Goal: Transaction & Acquisition: Purchase product/service

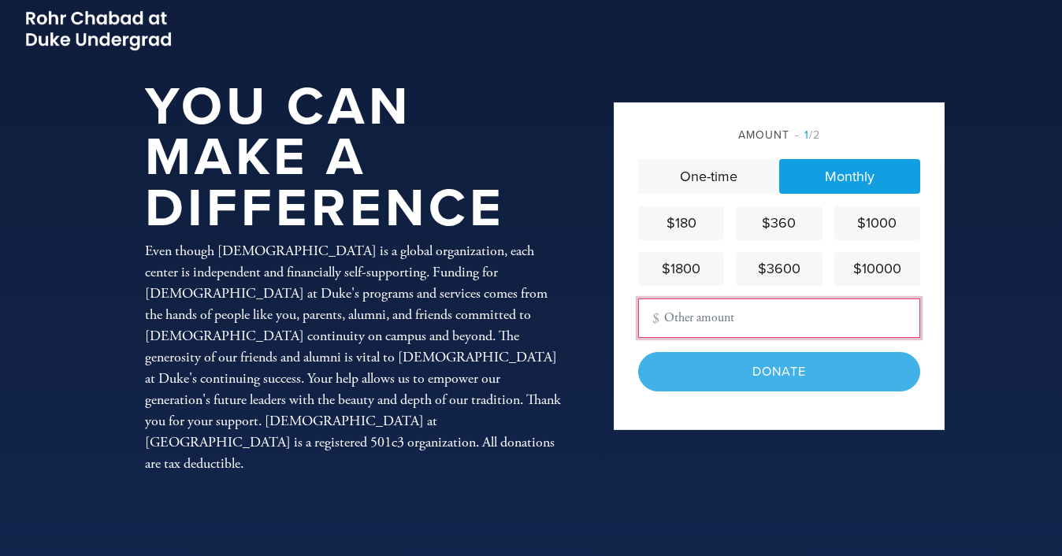
click at [733, 305] on input "Other Amount" at bounding box center [779, 318] width 282 height 39
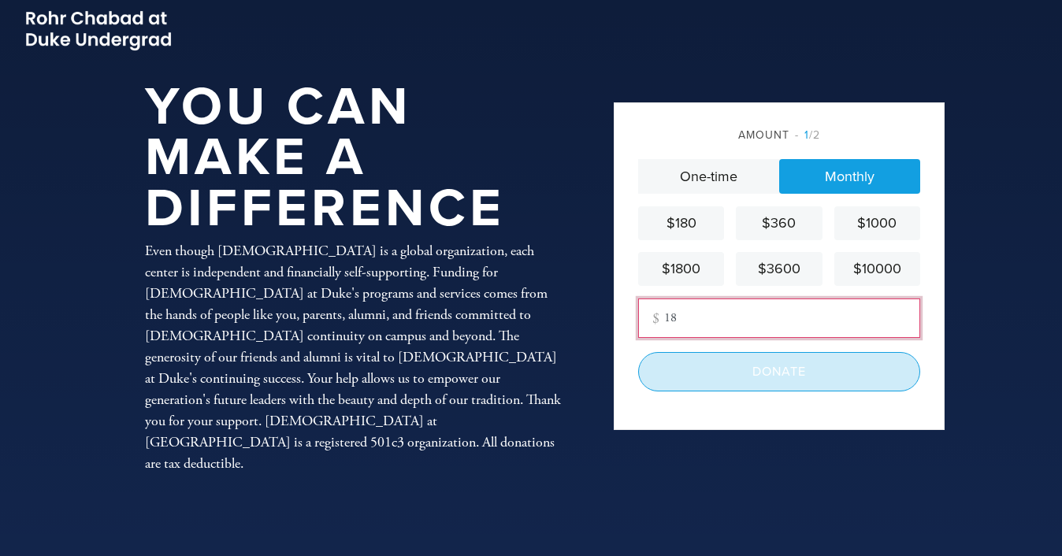
type input "18"
click at [680, 380] on input "Donate" at bounding box center [779, 371] width 282 height 39
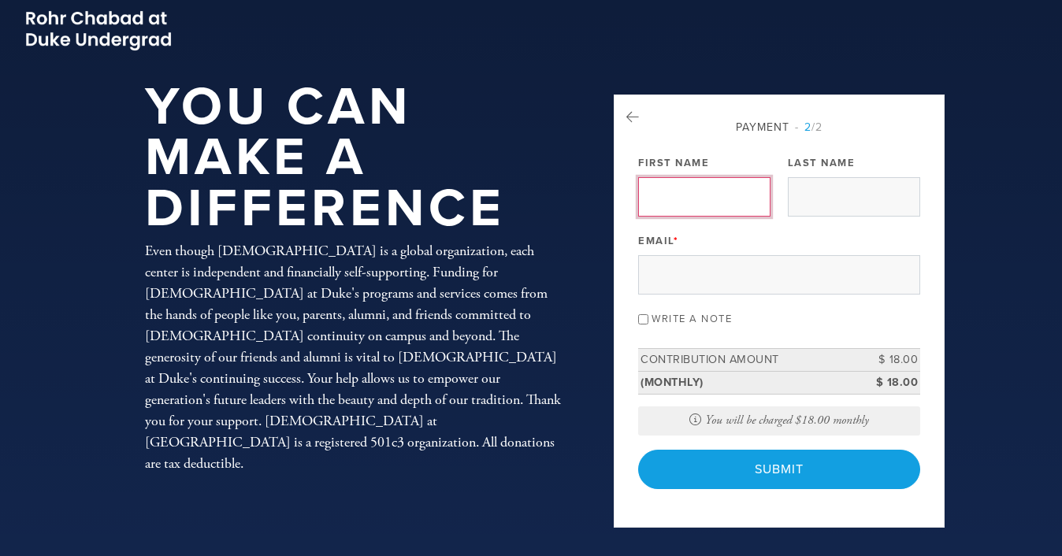
click at [676, 196] on input "First Name" at bounding box center [704, 196] width 132 height 39
type input "[PERSON_NAME]"
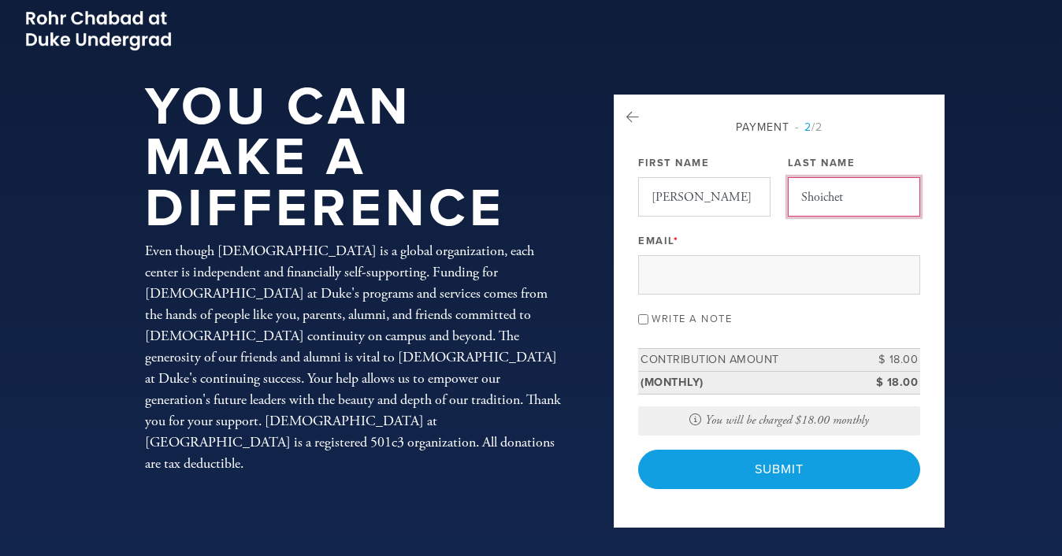
type input "Shoichet"
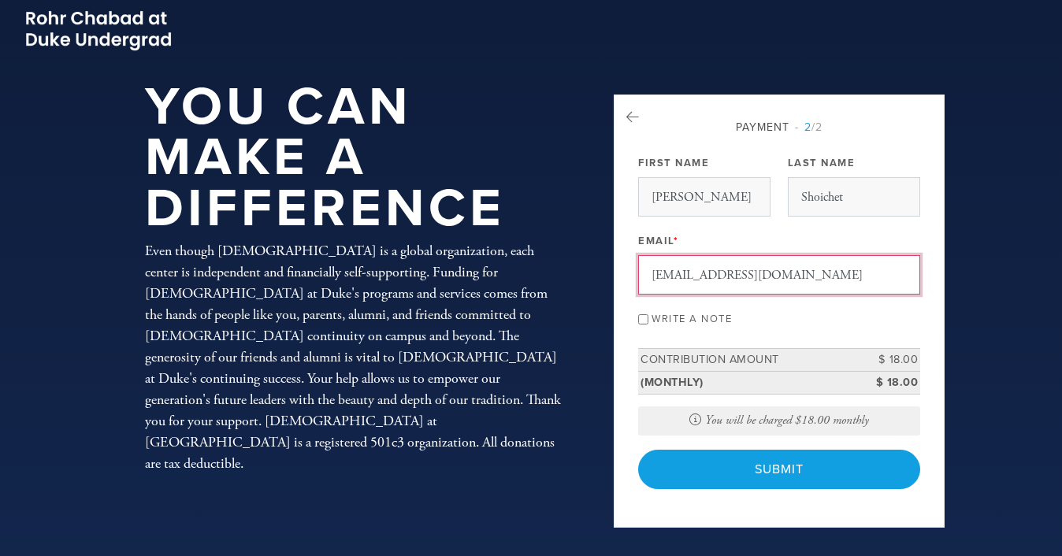
type input "[EMAIL_ADDRESS][DOMAIN_NAME]"
click at [692, 313] on label "Write a note" at bounding box center [691, 319] width 80 height 13
click at [648, 314] on input "Write a note" at bounding box center [643, 319] width 10 height 10
checkbox input "true"
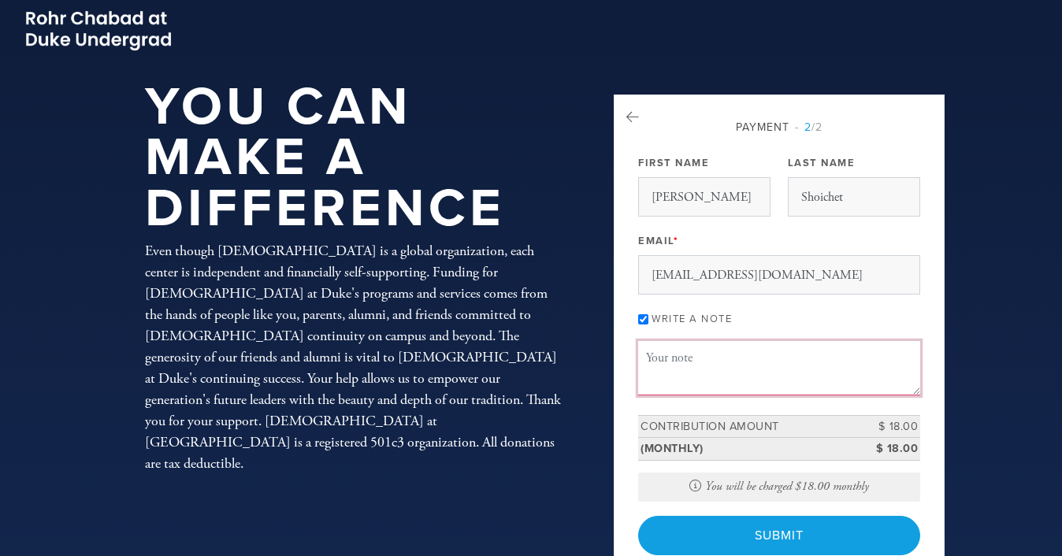
click at [699, 356] on textarea "Message or dedication" at bounding box center [779, 368] width 282 height 54
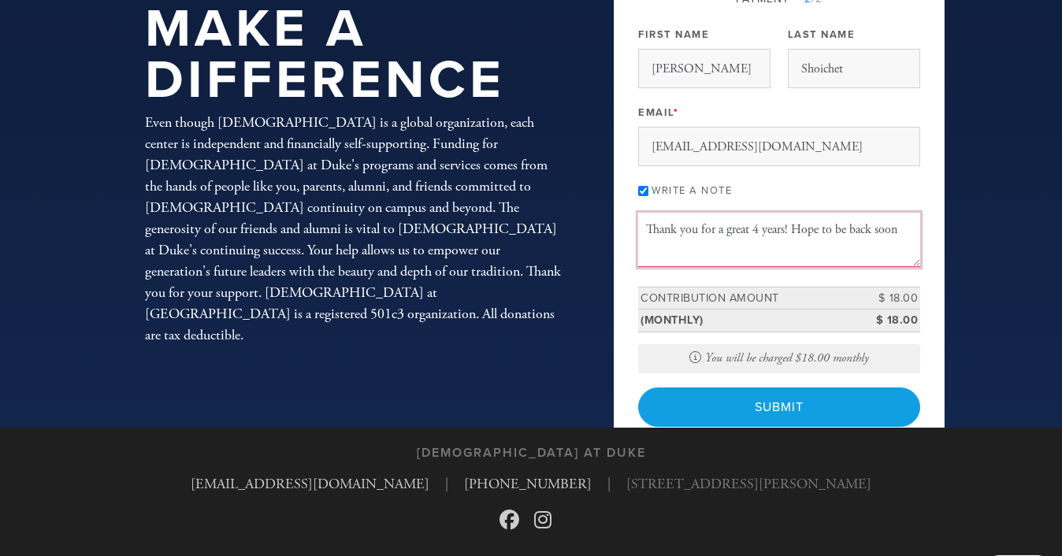
scroll to position [132, 0]
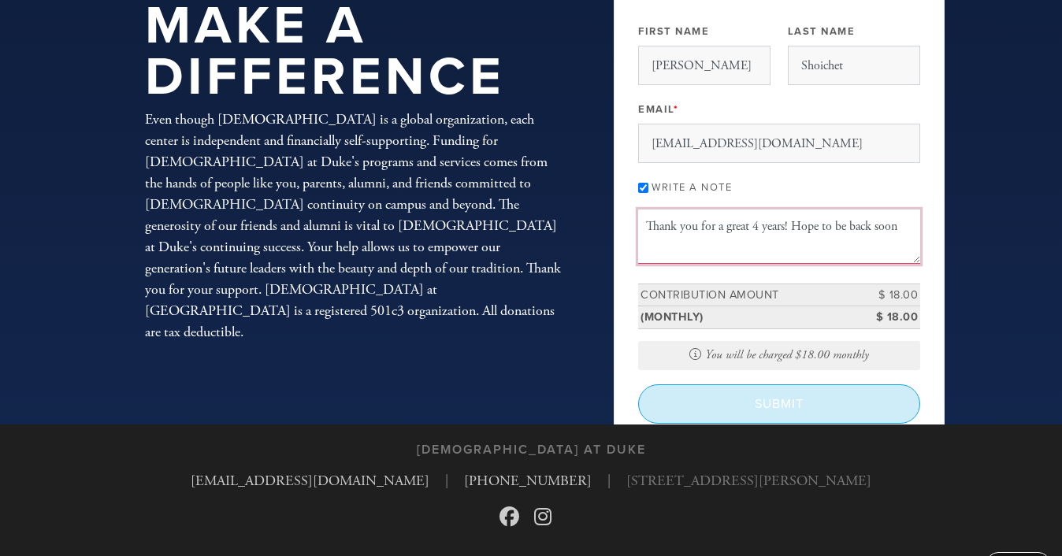
type textarea "Thank you for a great 4 years! Hope to be back soon"
click at [724, 402] on input "Submit" at bounding box center [779, 403] width 282 height 39
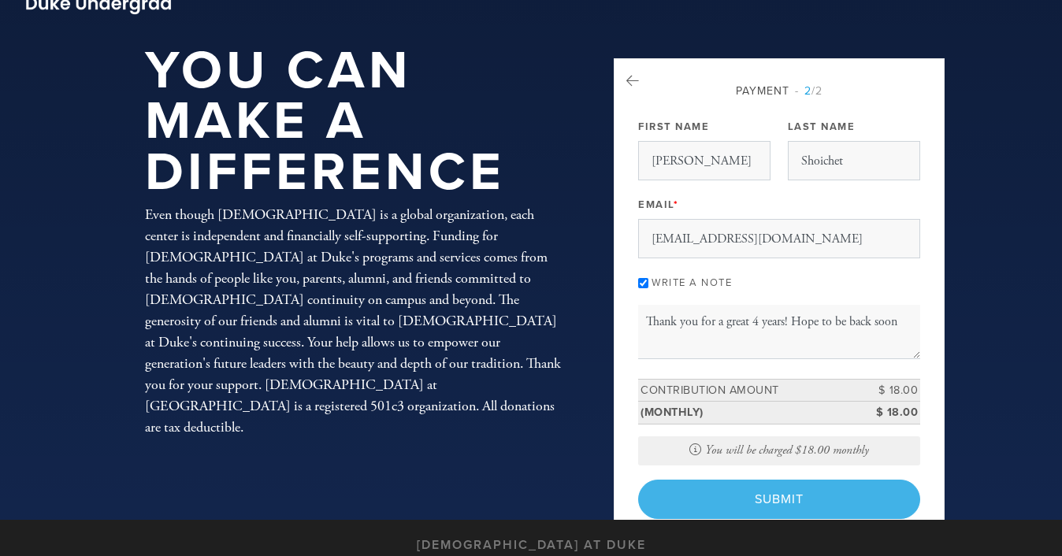
scroll to position [26, 0]
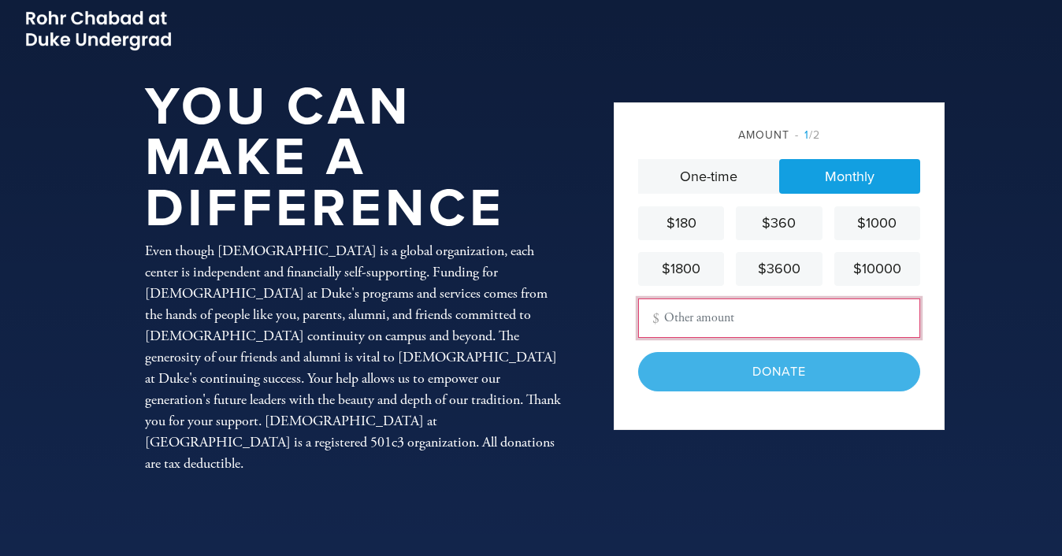
click at [746, 311] on input "Other Amount" at bounding box center [779, 318] width 282 height 39
type input "18"
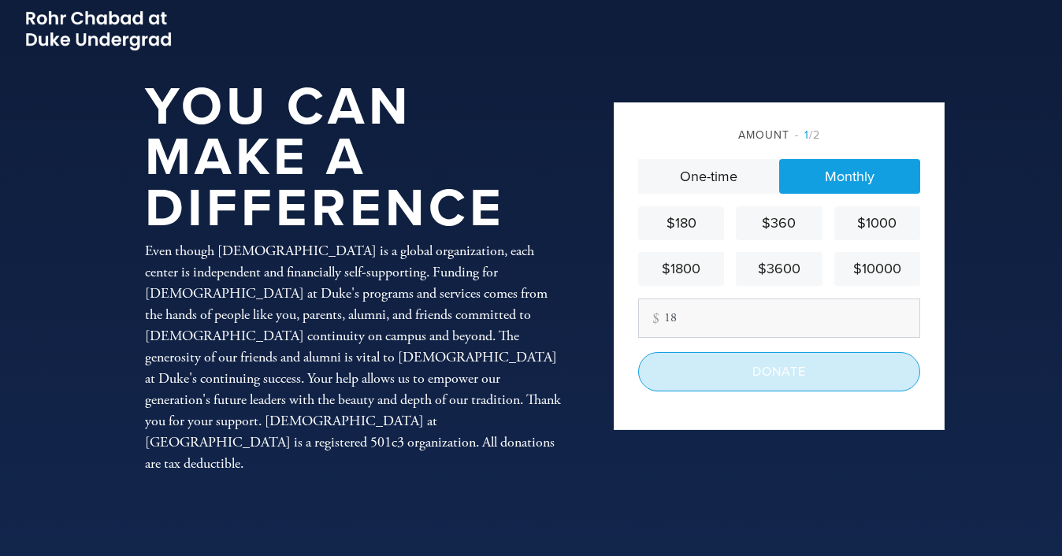
click at [732, 373] on input "Donate" at bounding box center [779, 371] width 282 height 39
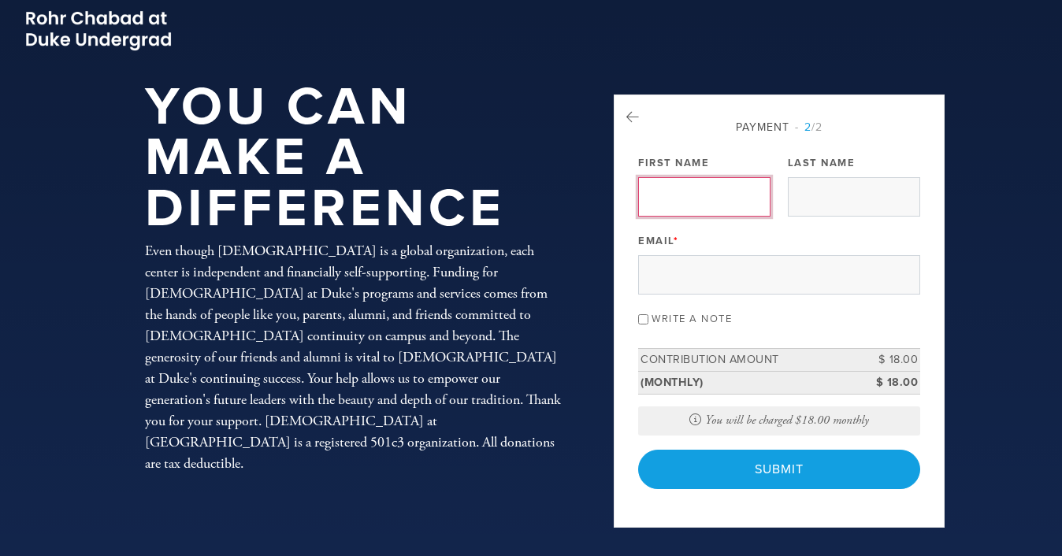
click at [720, 206] on input "First Name" at bounding box center [704, 196] width 132 height 39
type input "[PERSON_NAME]"
type input "Shoichet"
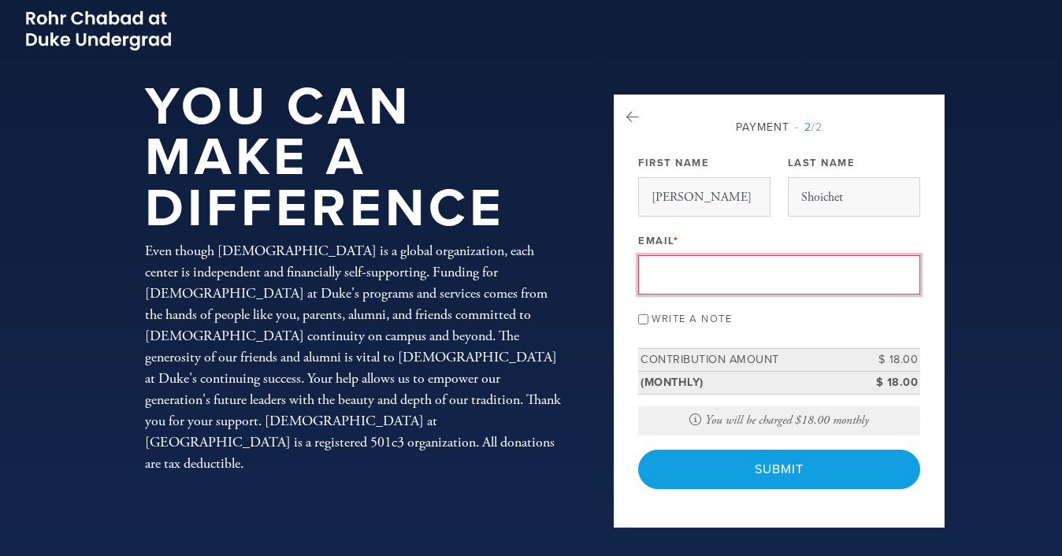
click at [732, 268] on input "Email *" at bounding box center [779, 274] width 282 height 39
type input "[EMAIL_ADDRESS][DOMAIN_NAME]"
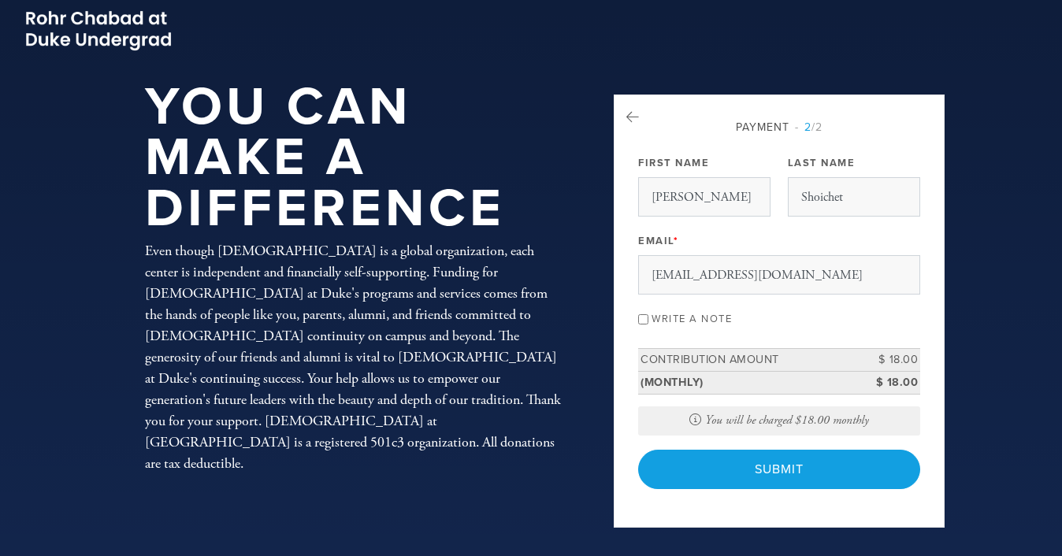
click at [695, 322] on label "Write a note" at bounding box center [691, 319] width 80 height 13
click at [648, 322] on input "Write a note" at bounding box center [643, 319] width 10 height 10
checkbox input "true"
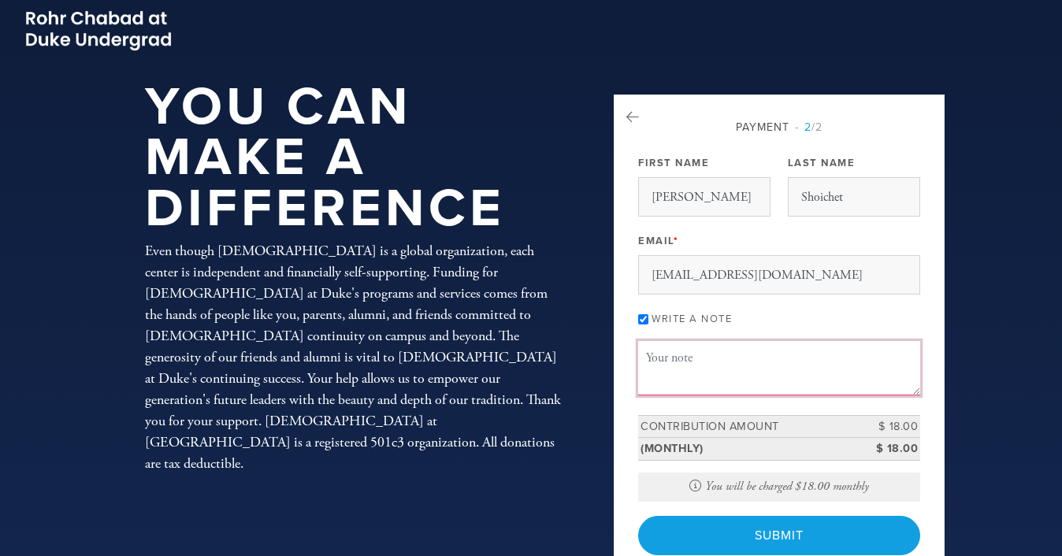
click at [697, 375] on textarea "Message or dedication" at bounding box center [779, 368] width 282 height 54
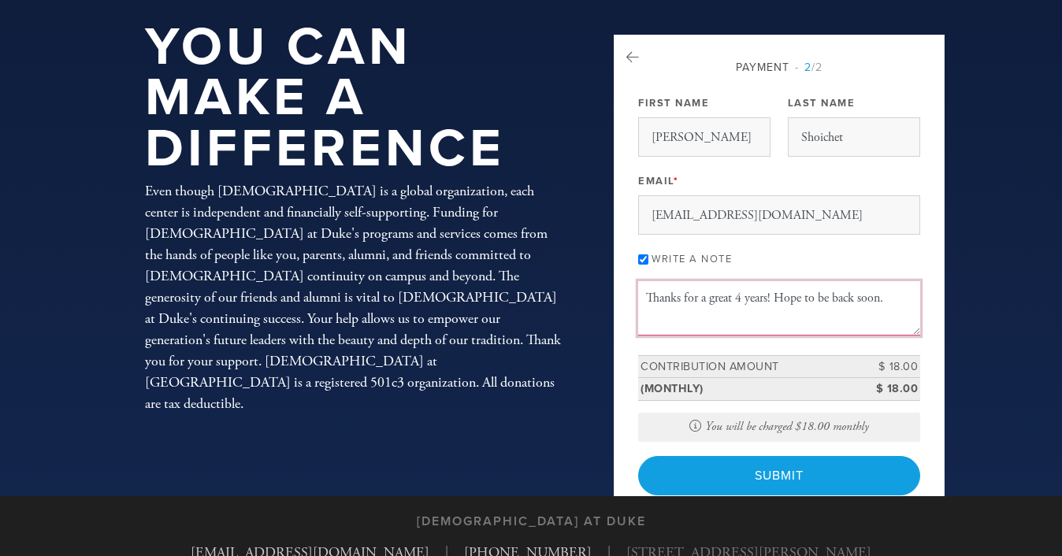
scroll to position [69, 0]
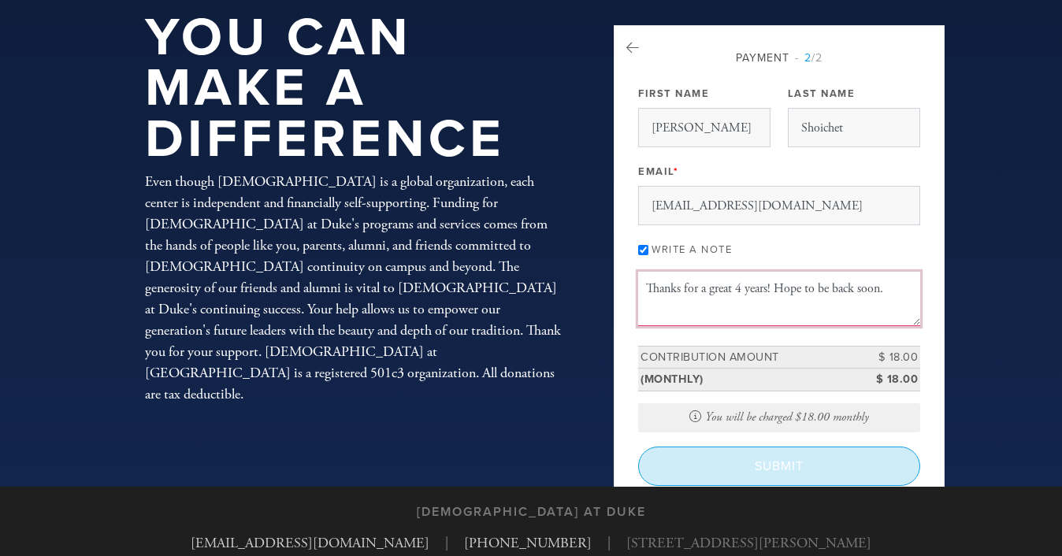
type textarea "Thanks for a great 4 years! Hope to be back soon."
click at [752, 464] on input "Submit" at bounding box center [779, 466] width 282 height 39
